Goal: Task Accomplishment & Management: Manage account settings

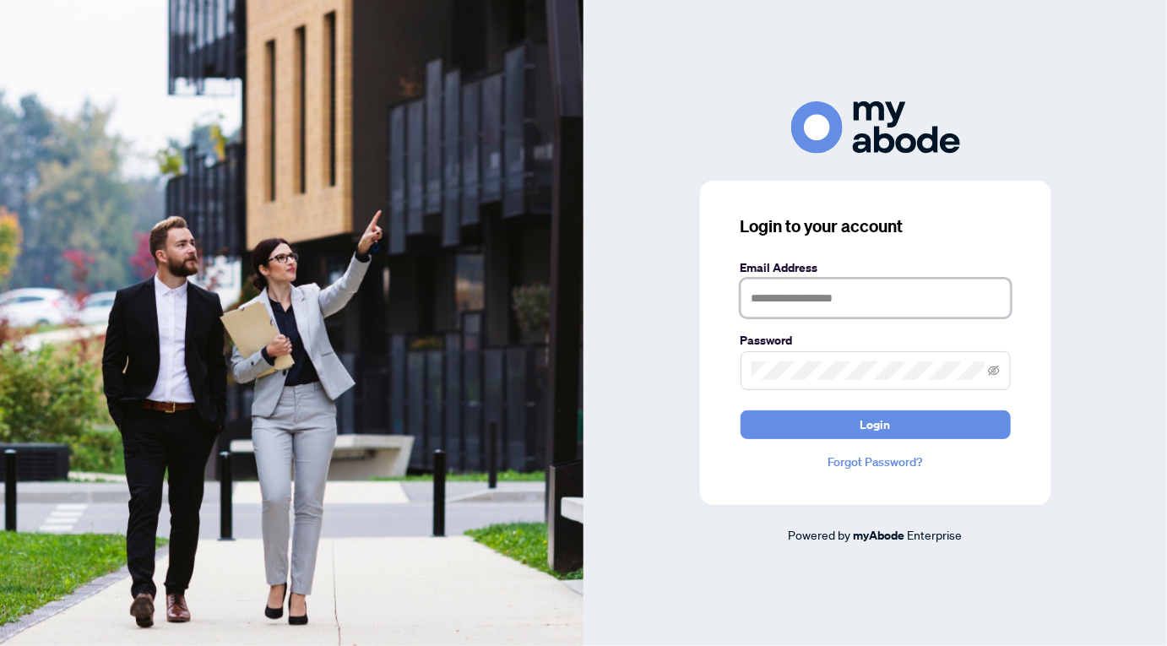
click at [791, 293] on input "text" at bounding box center [876, 298] width 270 height 39
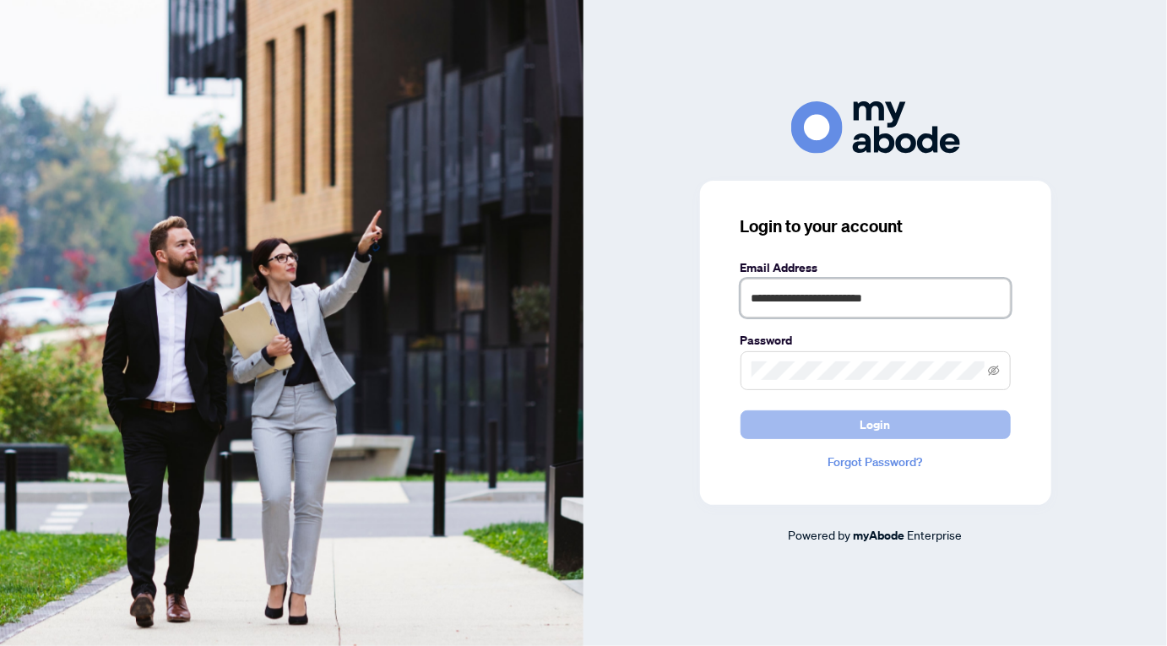
type input "**********"
click at [872, 432] on span "Login" at bounding box center [876, 424] width 30 height 27
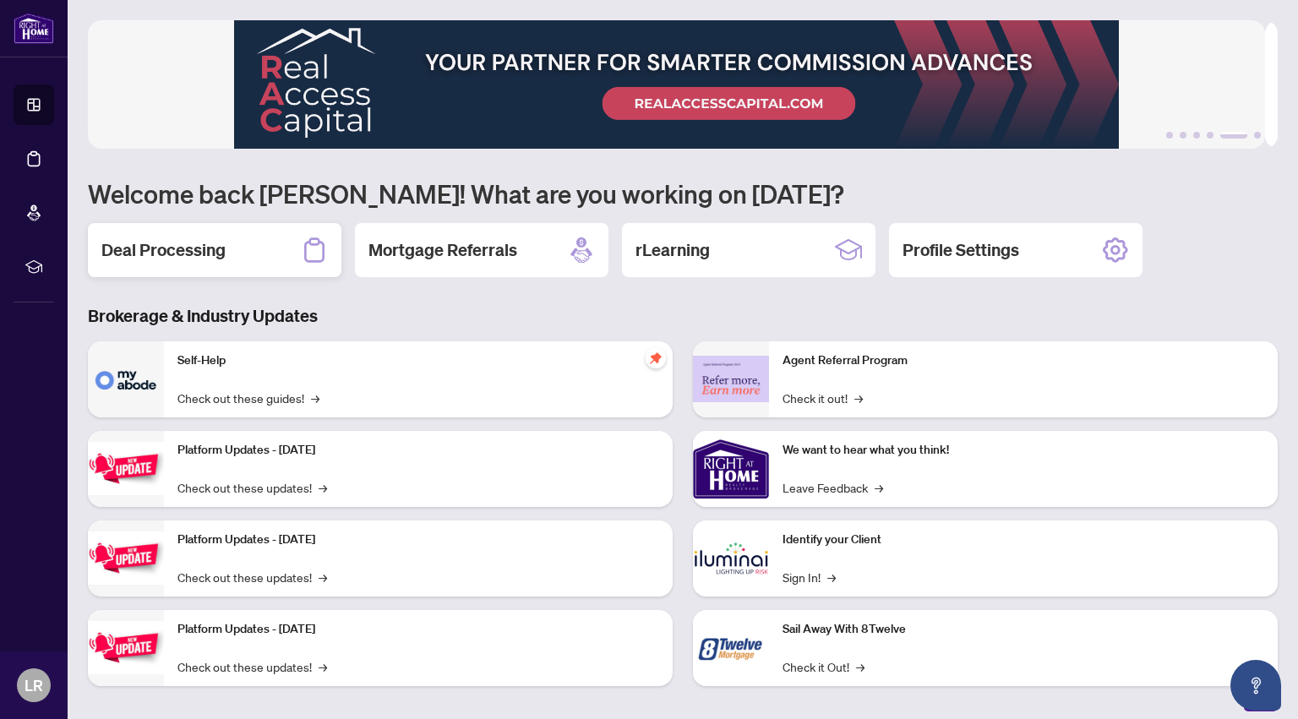
click at [156, 253] on h2 "Deal Processing" at bounding box center [163, 250] width 124 height 24
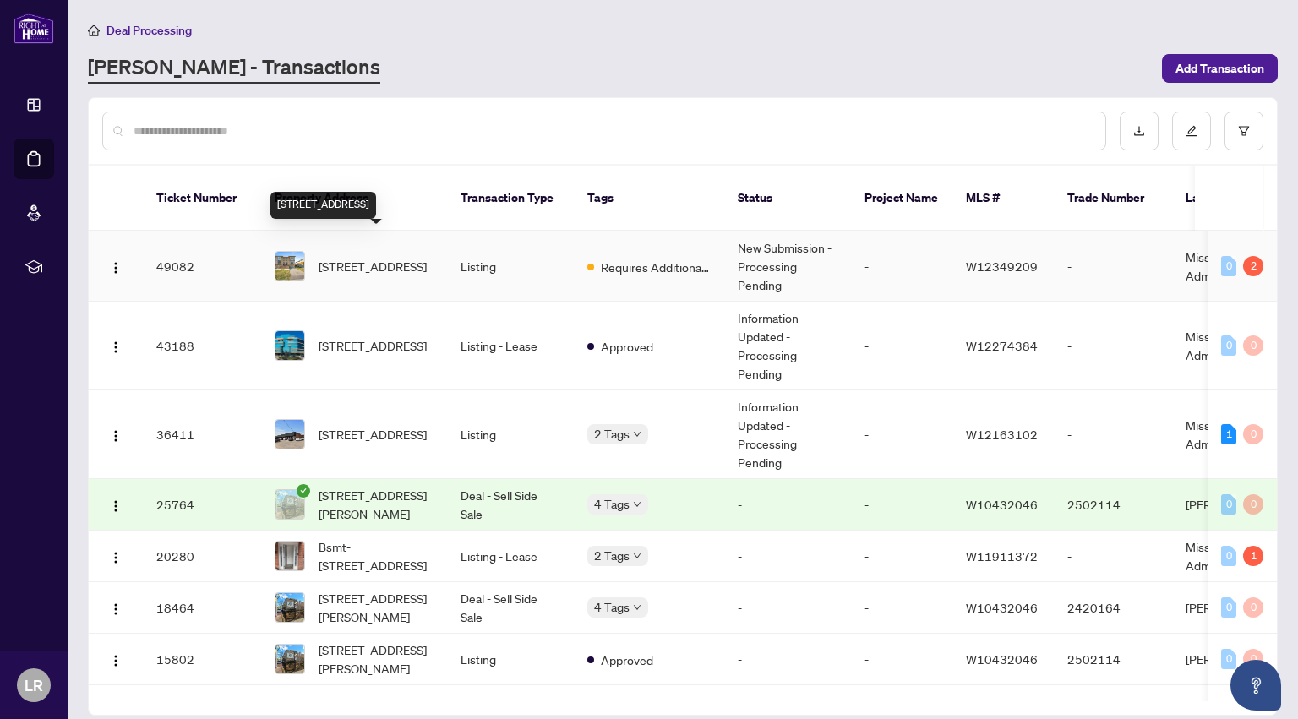
click at [380, 257] on span "[STREET_ADDRESS]" at bounding box center [372, 266] width 108 height 19
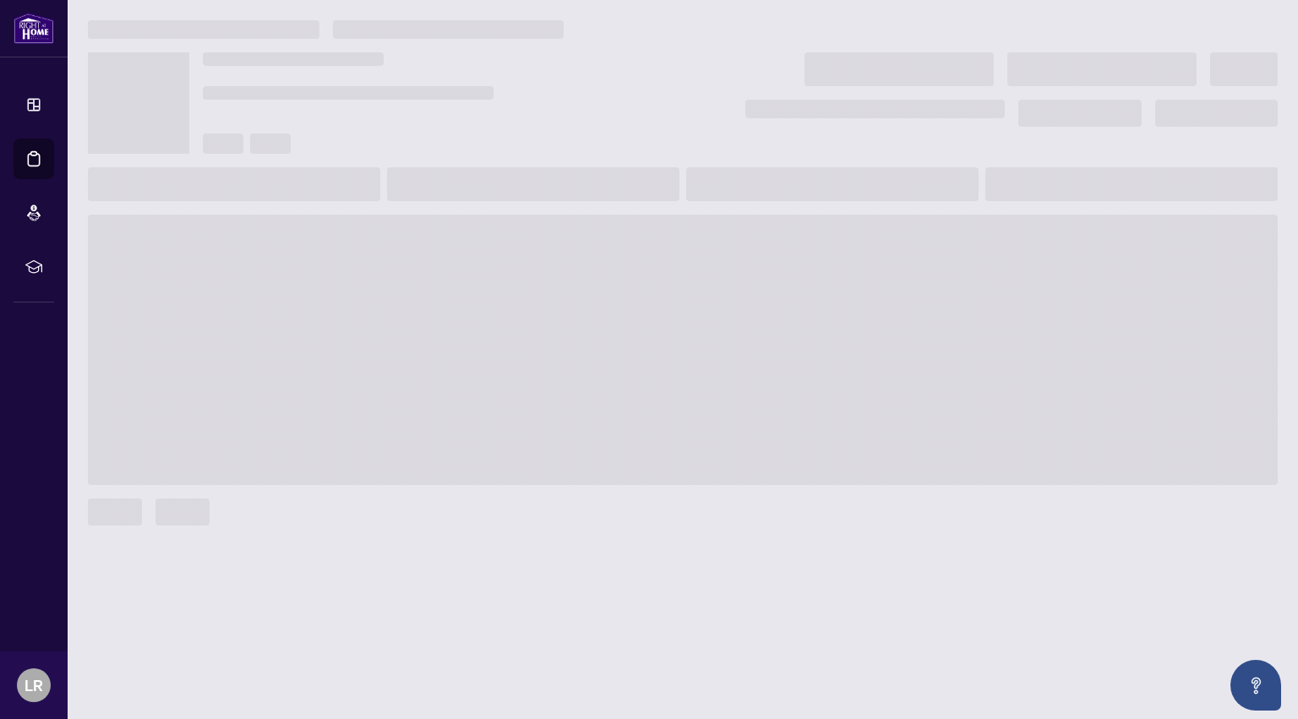
click at [380, 240] on span at bounding box center [682, 350] width 1189 height 270
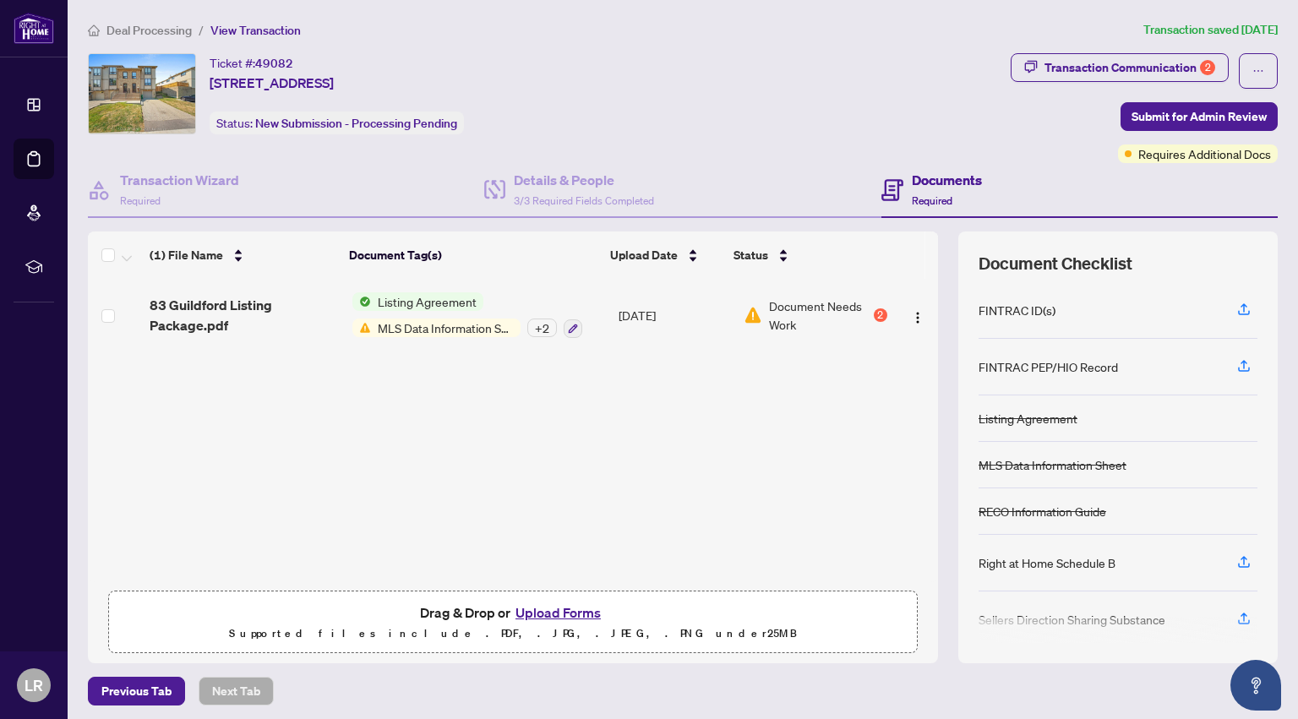
click at [445, 297] on span "Listing Agreement" at bounding box center [427, 301] width 112 height 19
click at [454, 333] on span "MLS Data Information Sheet" at bounding box center [446, 327] width 150 height 19
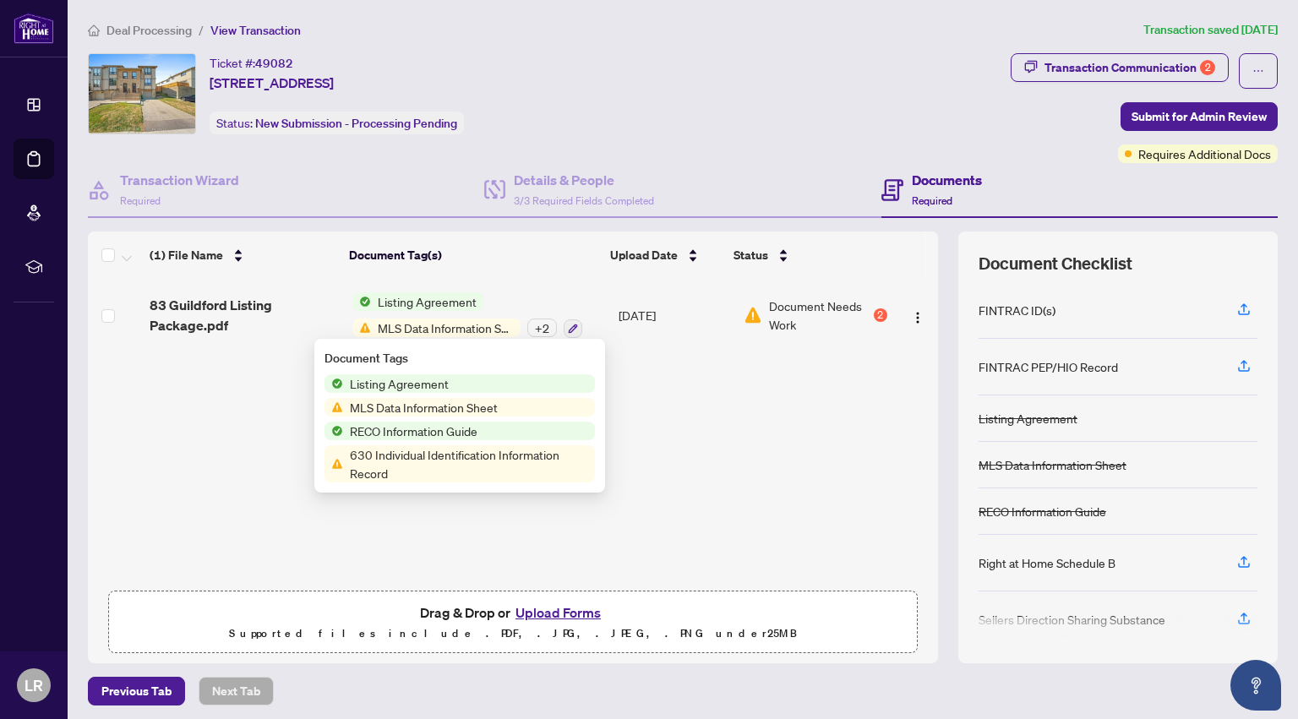
click at [411, 378] on span "Listing Agreement" at bounding box center [399, 383] width 112 height 19
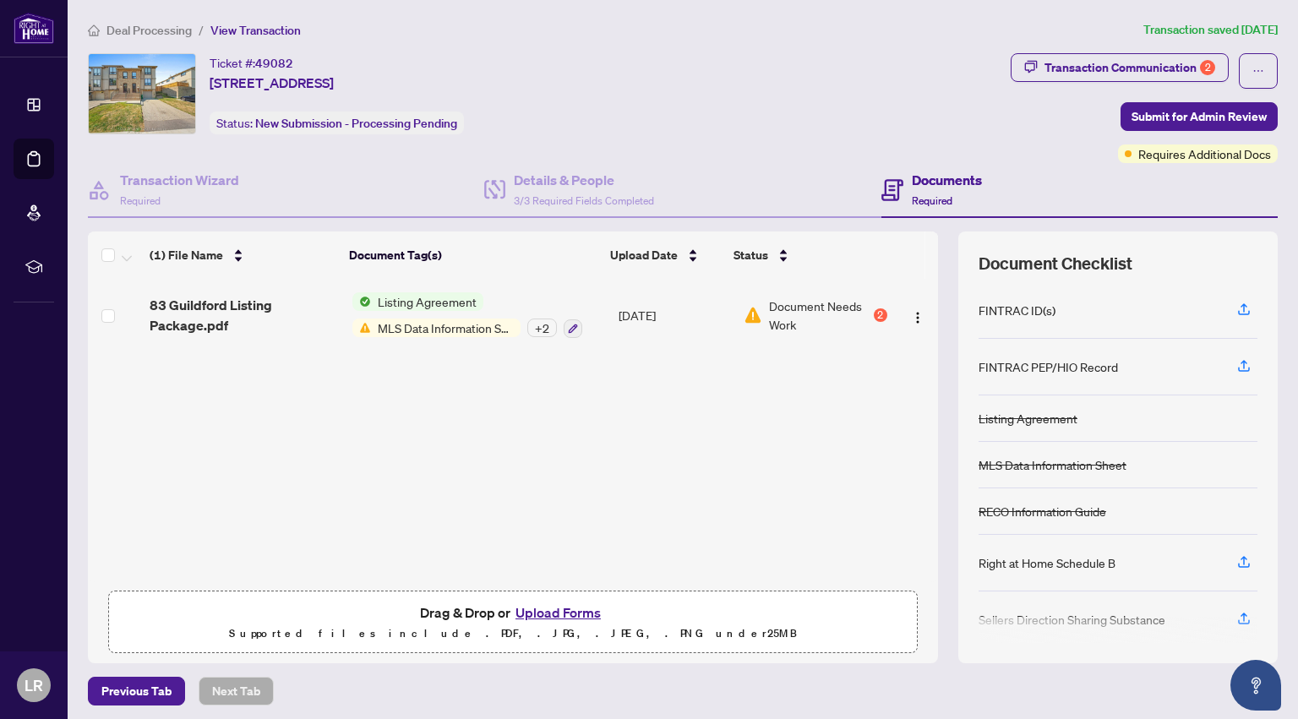
click at [416, 324] on span "MLS Data Information Sheet" at bounding box center [446, 327] width 150 height 19
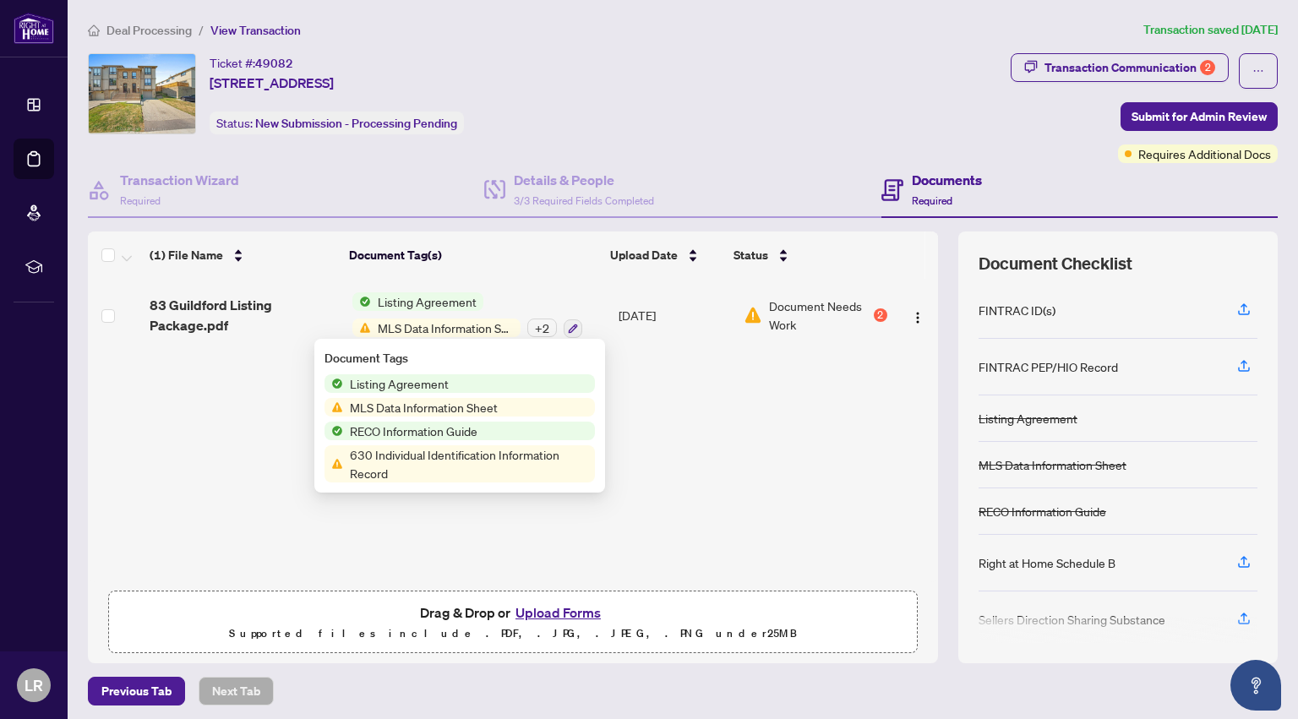
click at [429, 401] on span "MLS Data Information Sheet" at bounding box center [423, 407] width 161 height 19
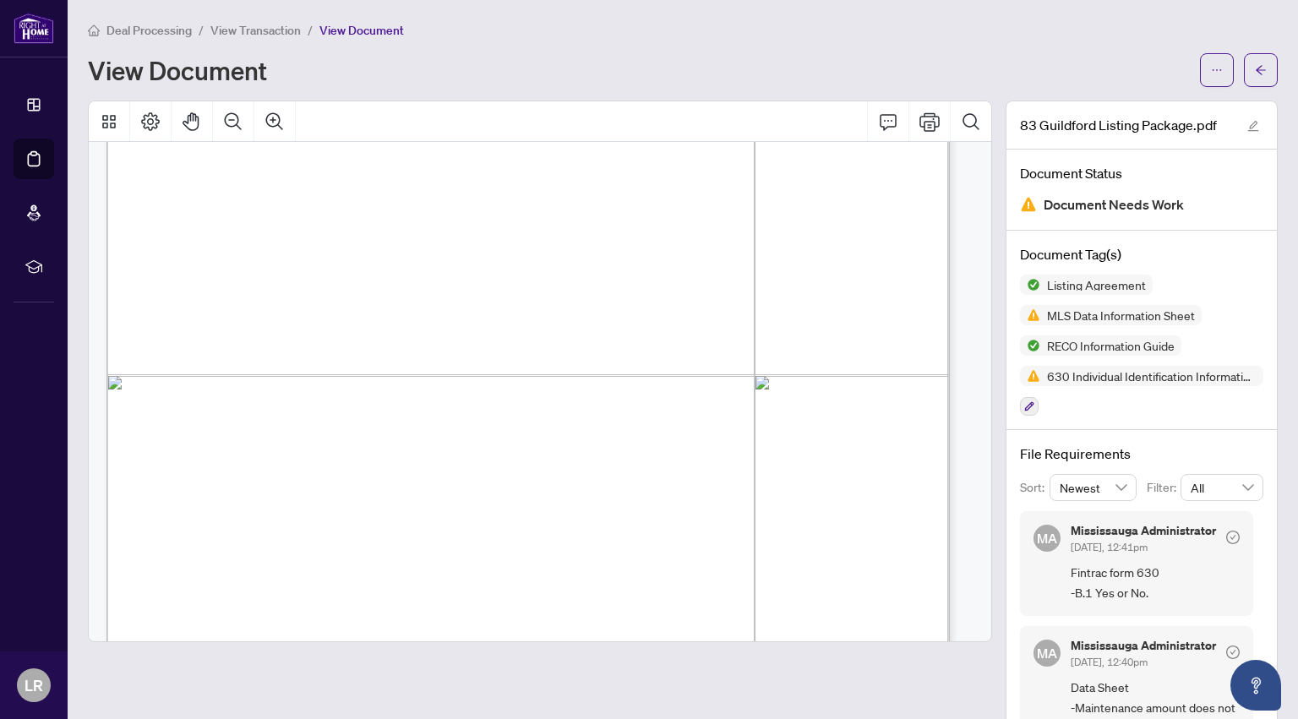
scroll to position [3884, 0]
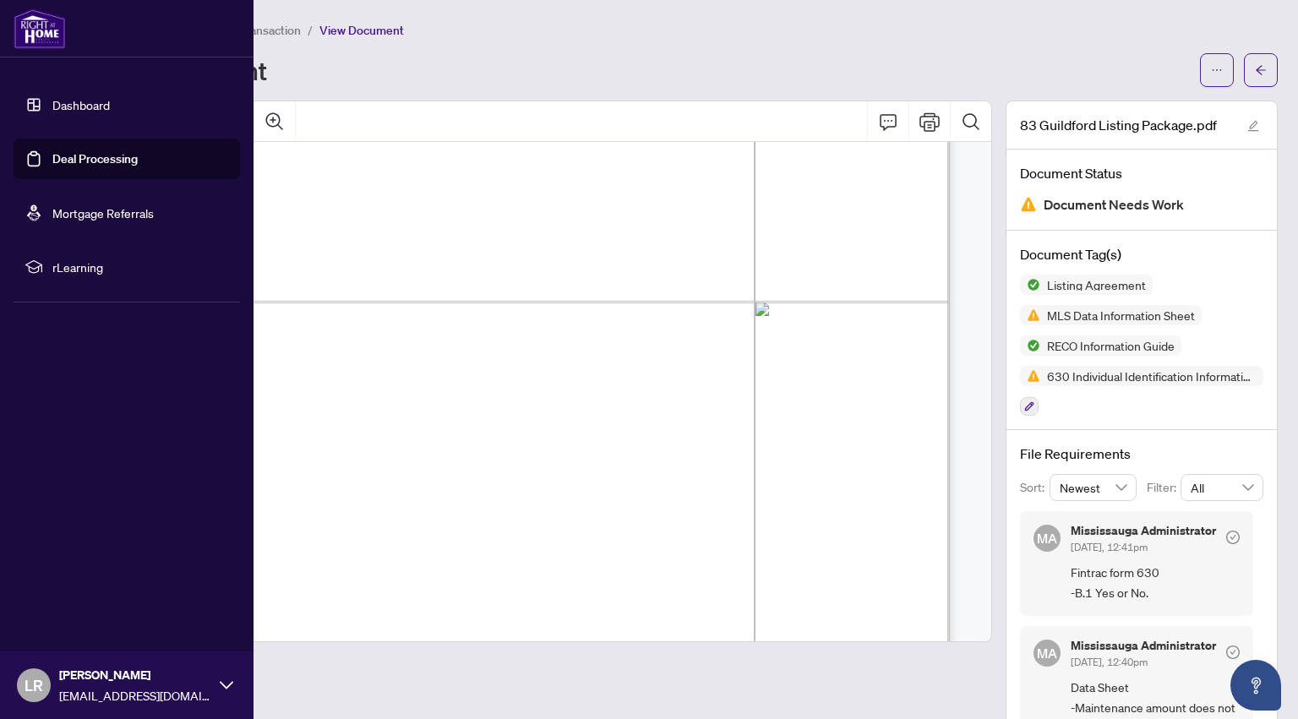
click at [85, 156] on link "Deal Processing" at bounding box center [94, 158] width 85 height 15
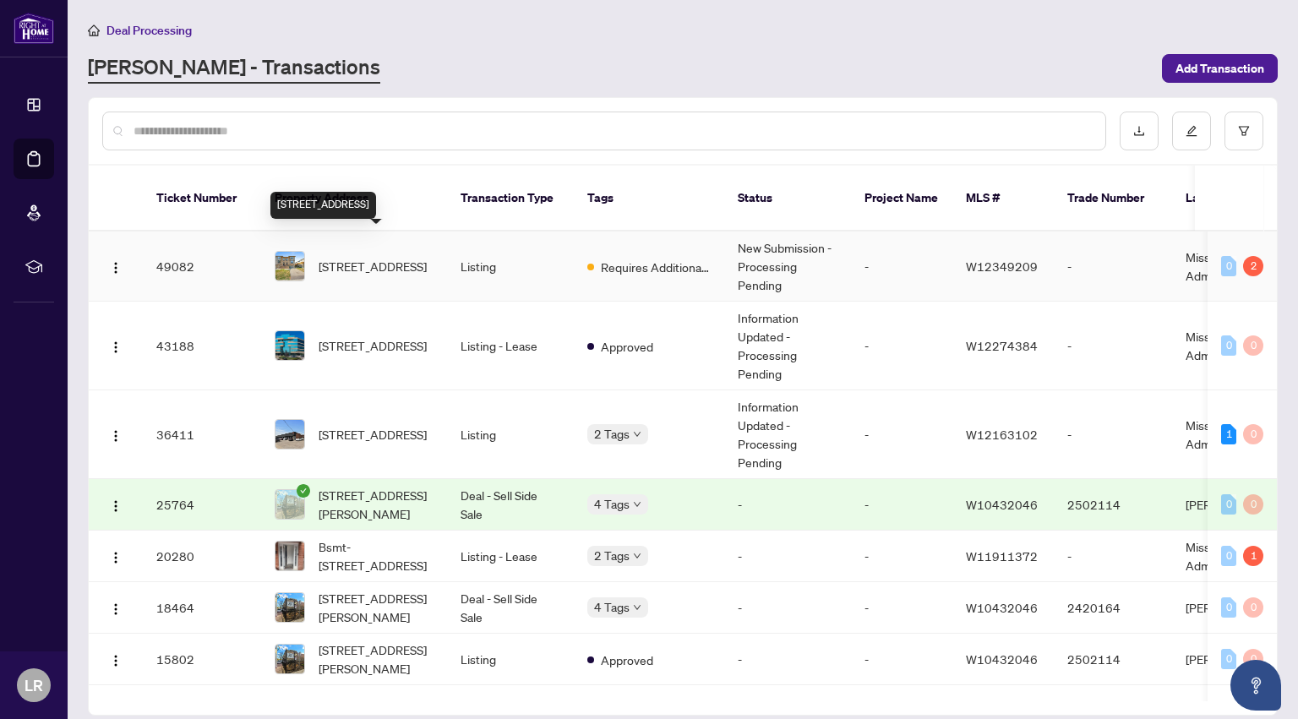
click at [345, 257] on span "[STREET_ADDRESS]" at bounding box center [372, 266] width 108 height 19
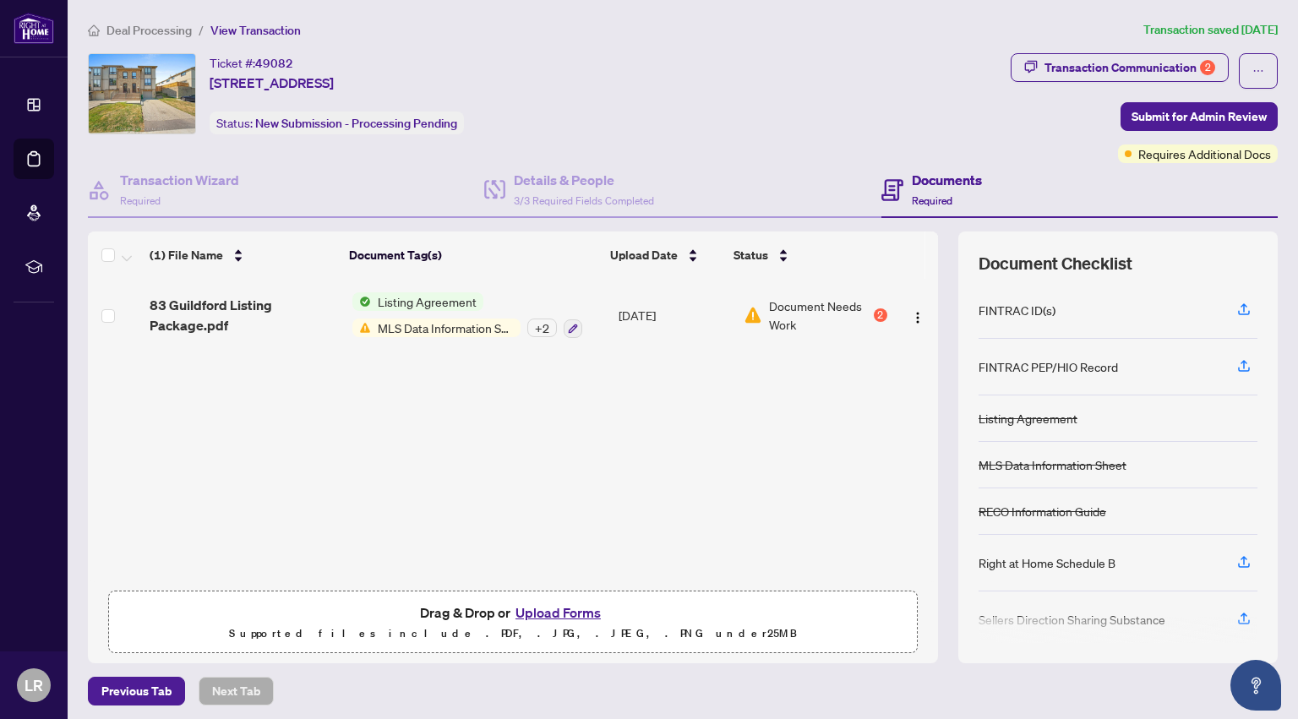
scroll to position [133, 0]
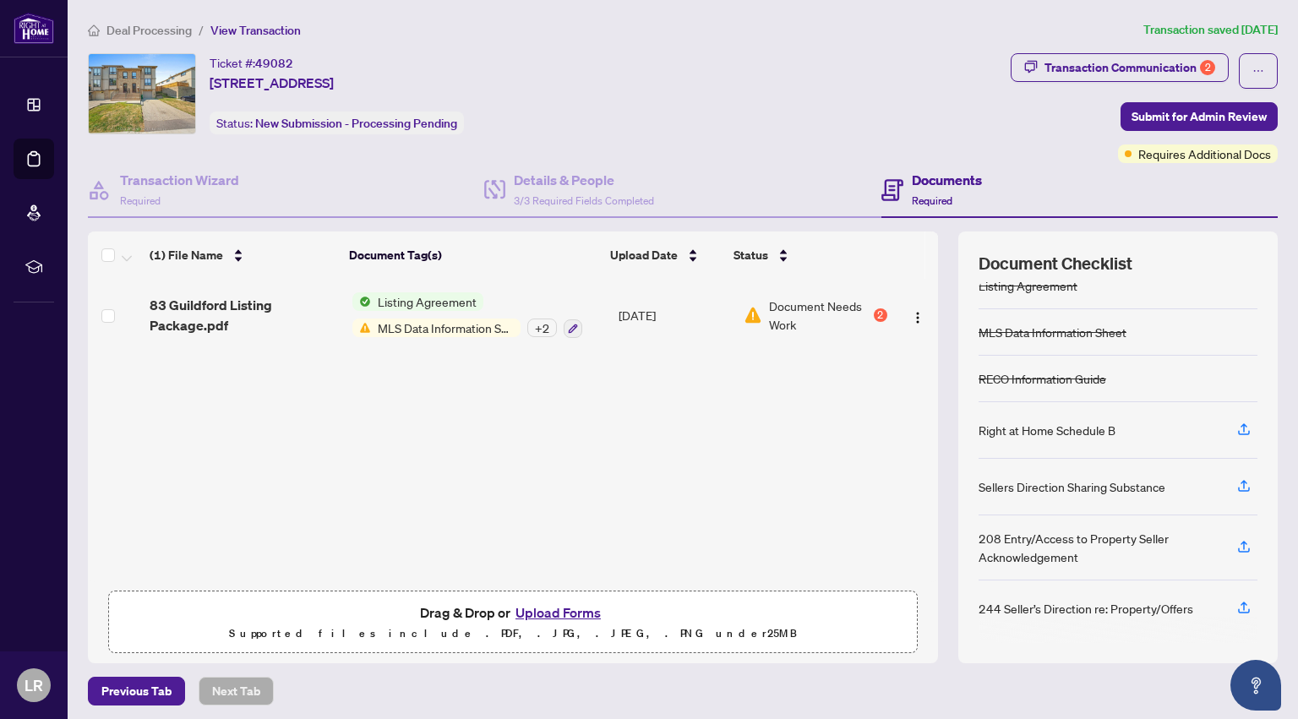
click at [404, 328] on span "MLS Data Information Sheet" at bounding box center [446, 327] width 150 height 19
click at [693, 433] on div "83 Guildford Listing Package.pdf Listing Agreement MLS Data Information Sheet +…" at bounding box center [513, 430] width 850 height 303
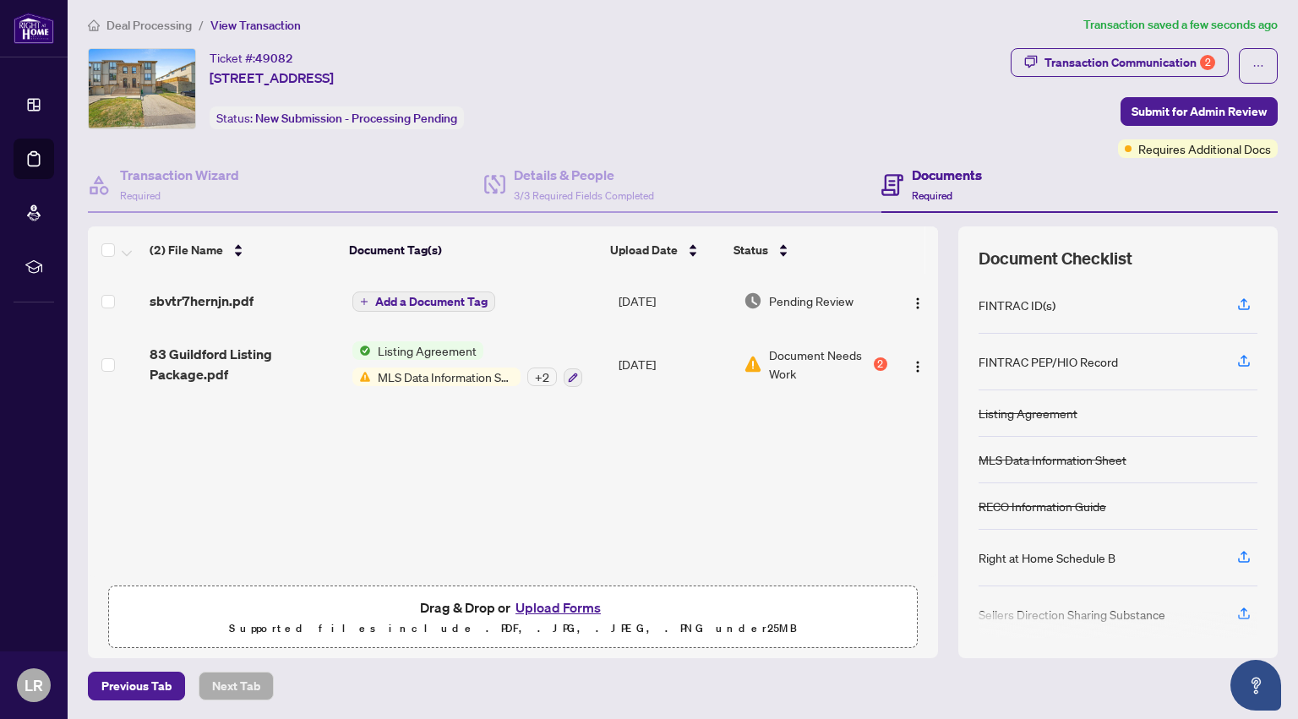
click at [407, 296] on span "Add a Document Tag" at bounding box center [431, 302] width 112 height 12
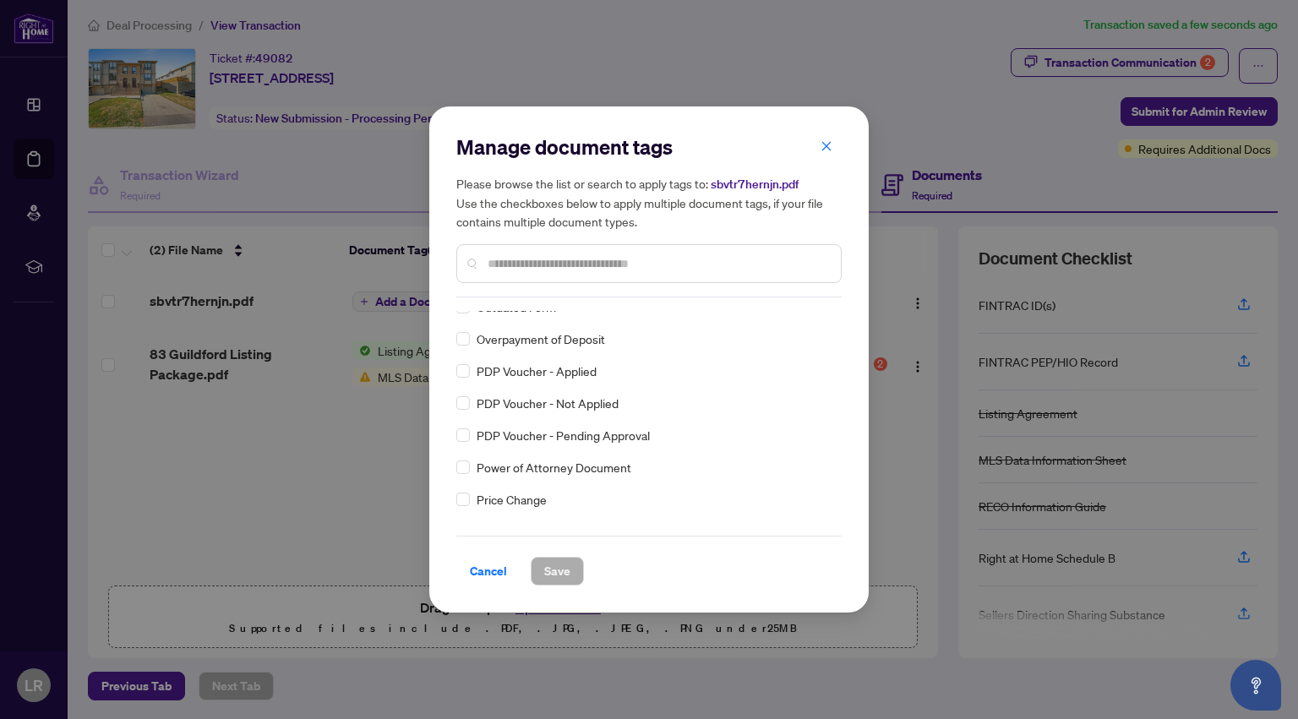
scroll to position [2878, 0]
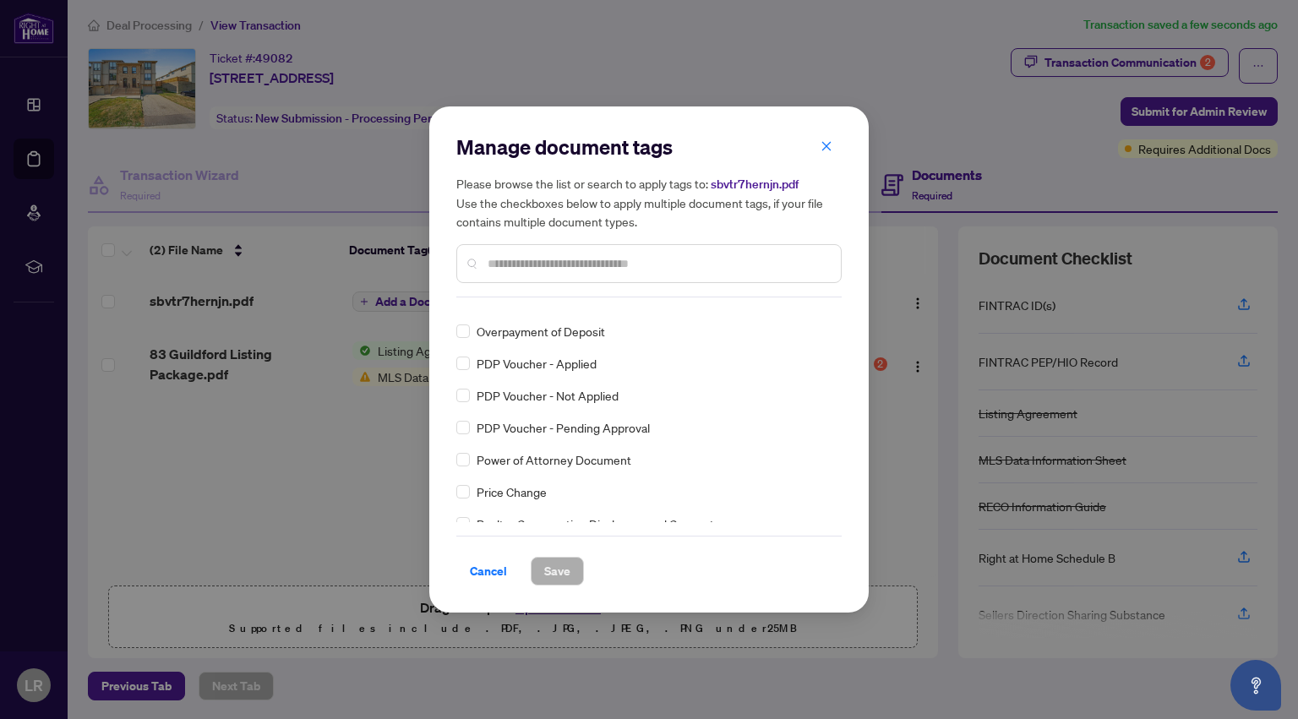
click at [524, 492] on span "Price Change" at bounding box center [511, 491] width 70 height 19
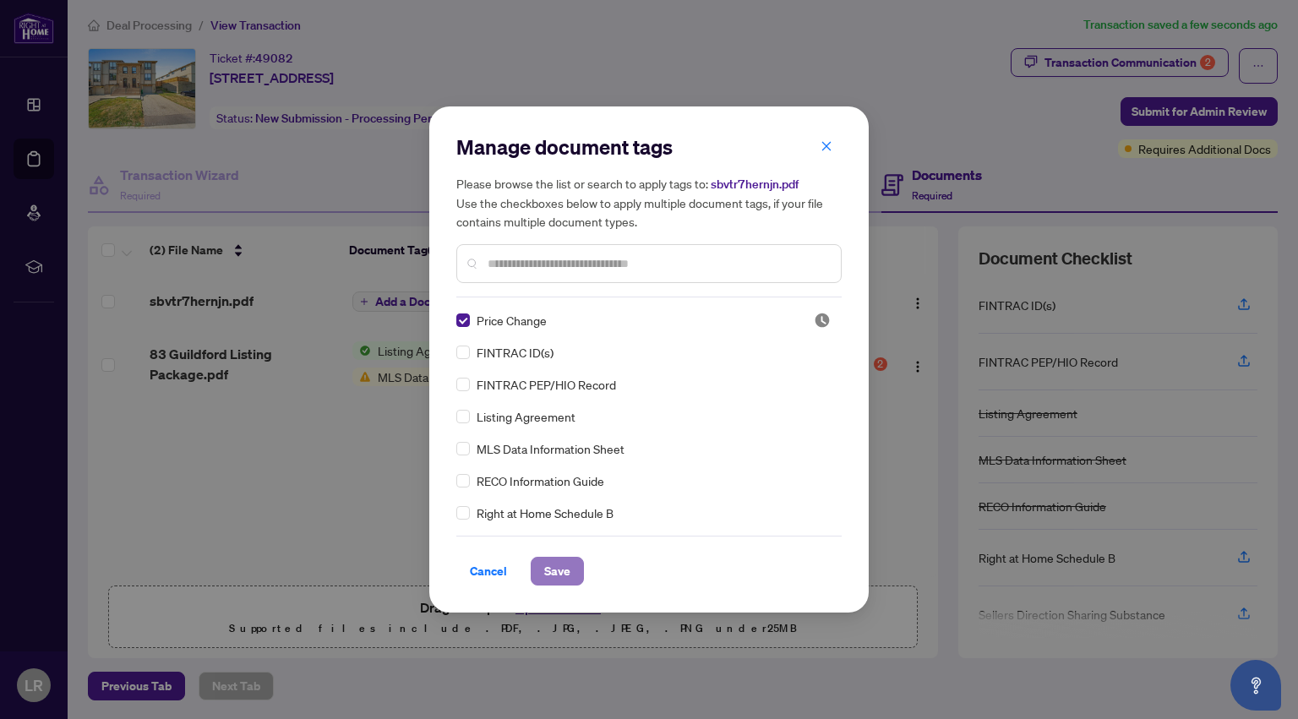
click at [563, 575] on span "Save" at bounding box center [557, 571] width 26 height 27
